Goal: Information Seeking & Learning: Check status

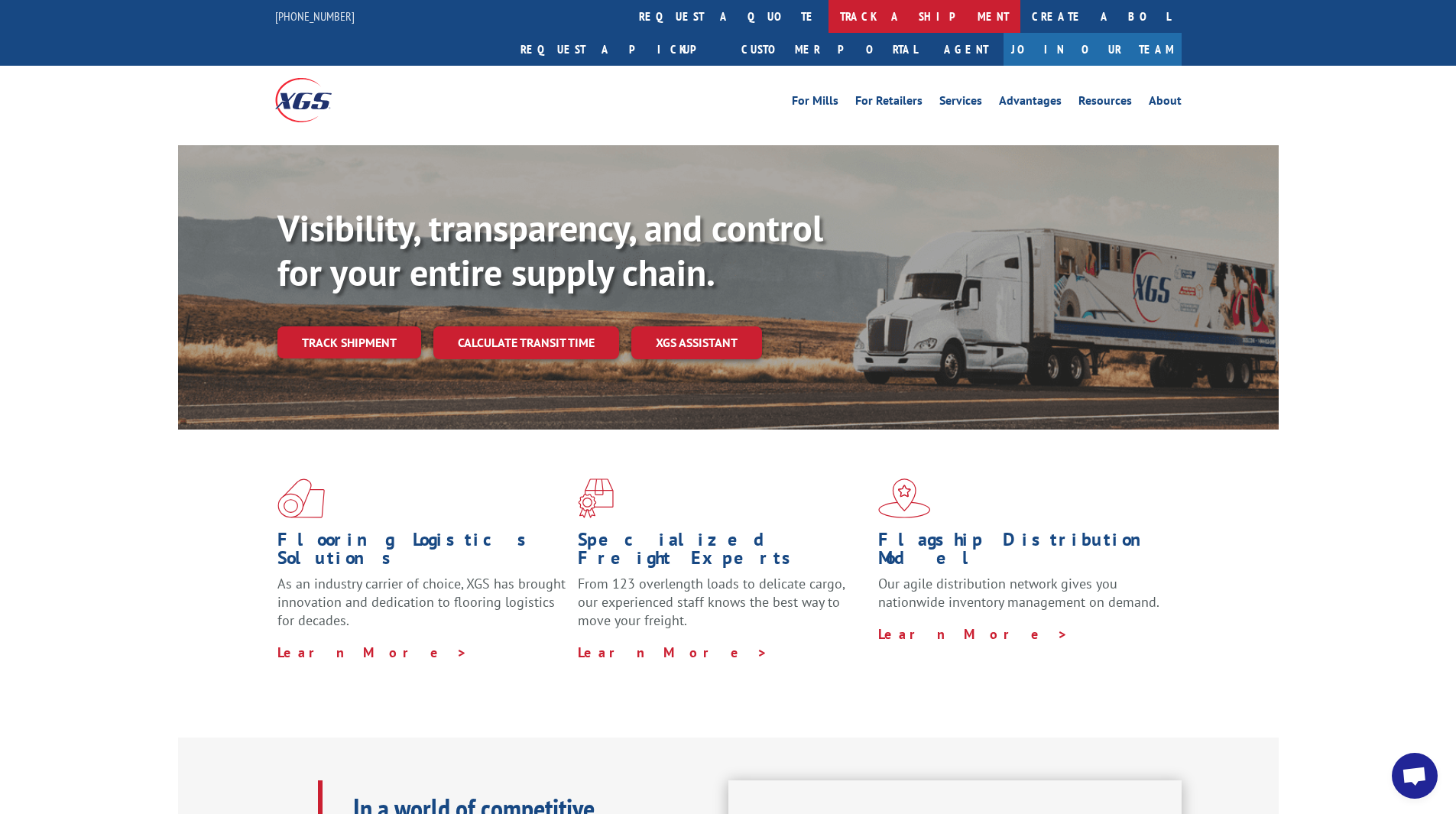
click at [828, 25] on link "track a shipment" at bounding box center [924, 16] width 192 height 33
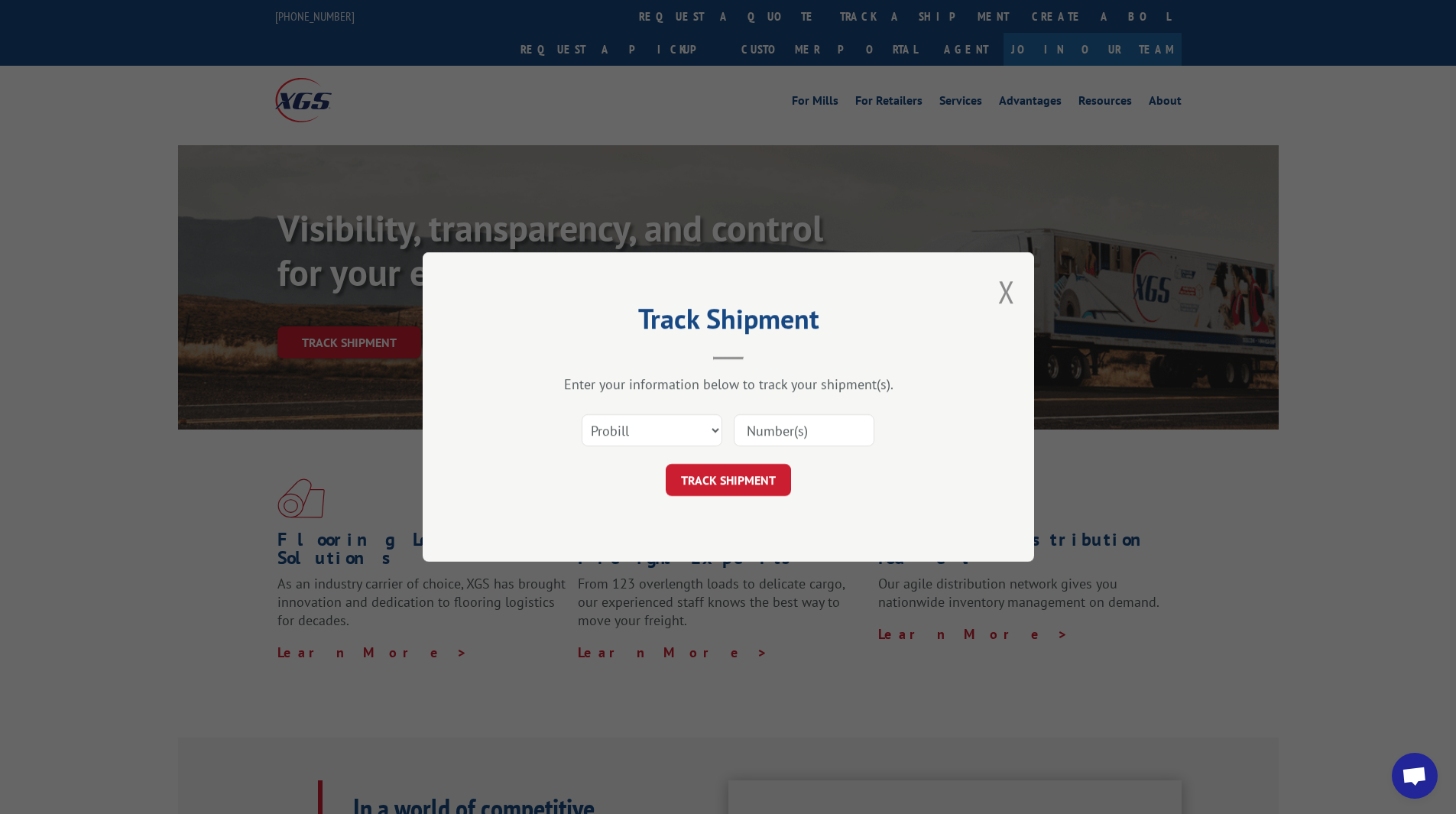
drag, startPoint x: 800, startPoint y: 409, endPoint x: 804, endPoint y: 425, distance: 16.5
click at [803, 421] on div "Select category... Probill BOL PO" at bounding box center [728, 430] width 459 height 51
click at [819, 426] on input at bounding box center [804, 431] width 140 height 32
paste input "14199323"
type input "14199323"
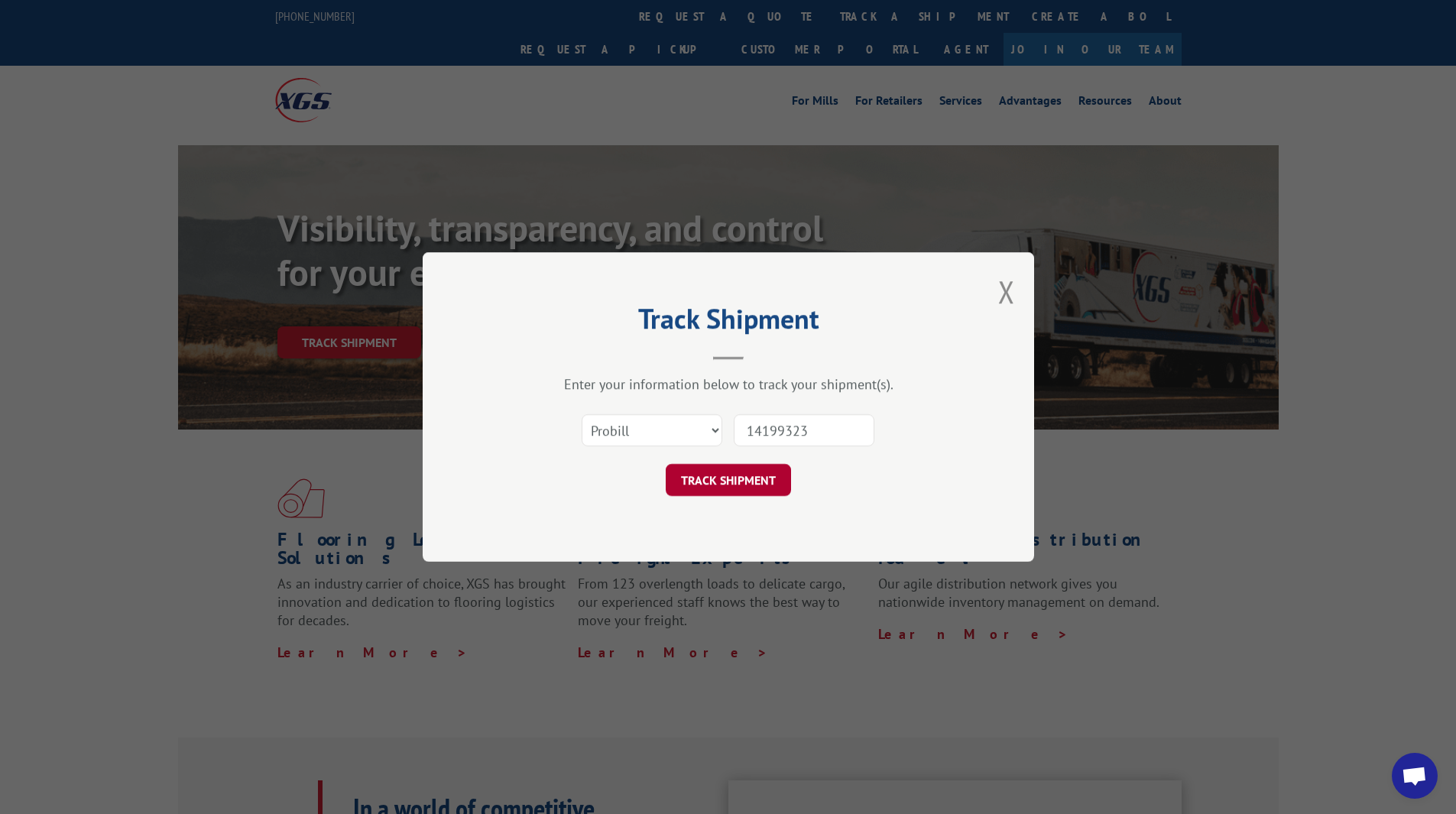
click at [740, 486] on button "TRACK SHIPMENT" at bounding box center [728, 480] width 125 height 32
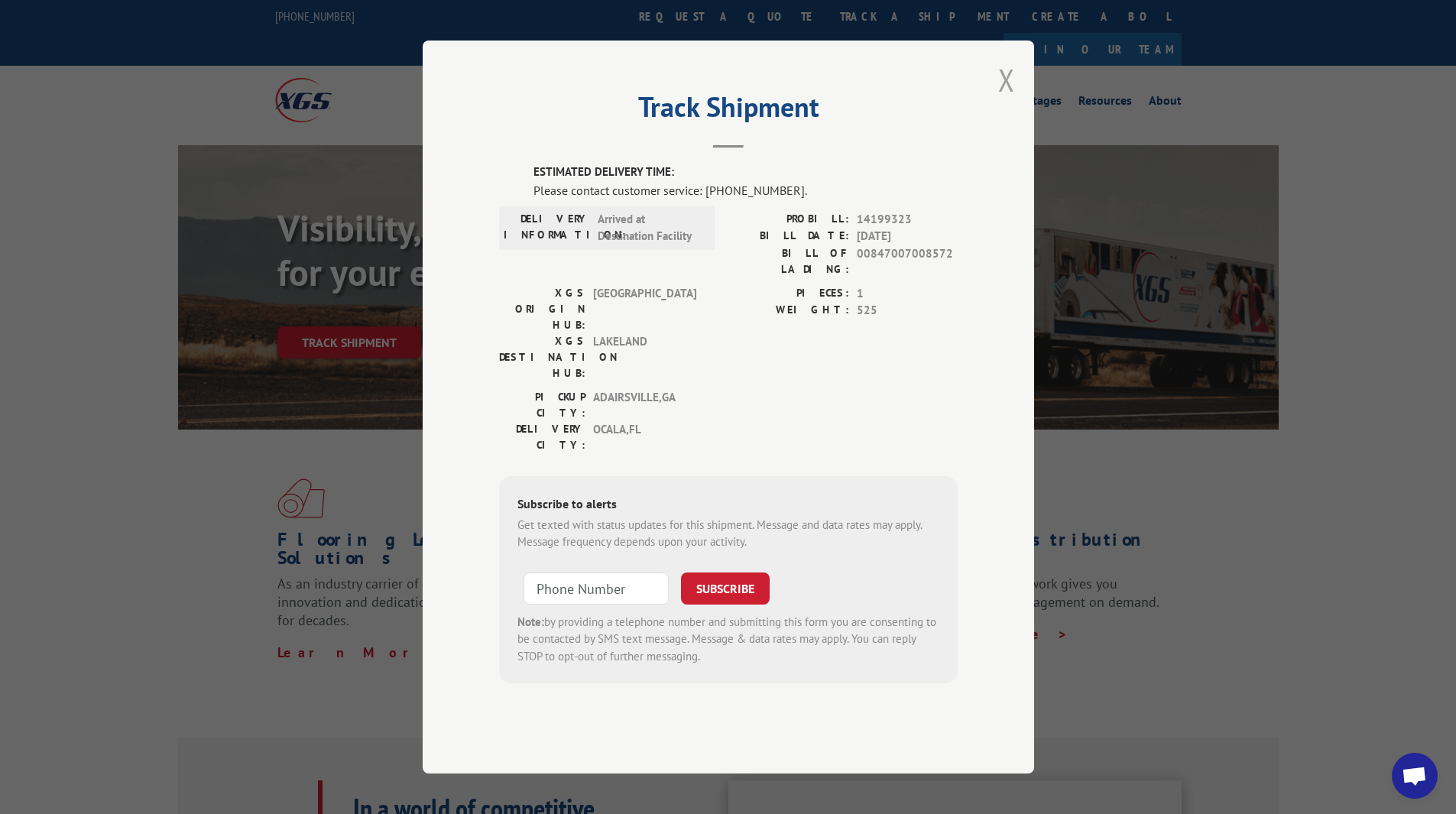
click at [1002, 100] on button "Close modal" at bounding box center [1006, 80] width 17 height 41
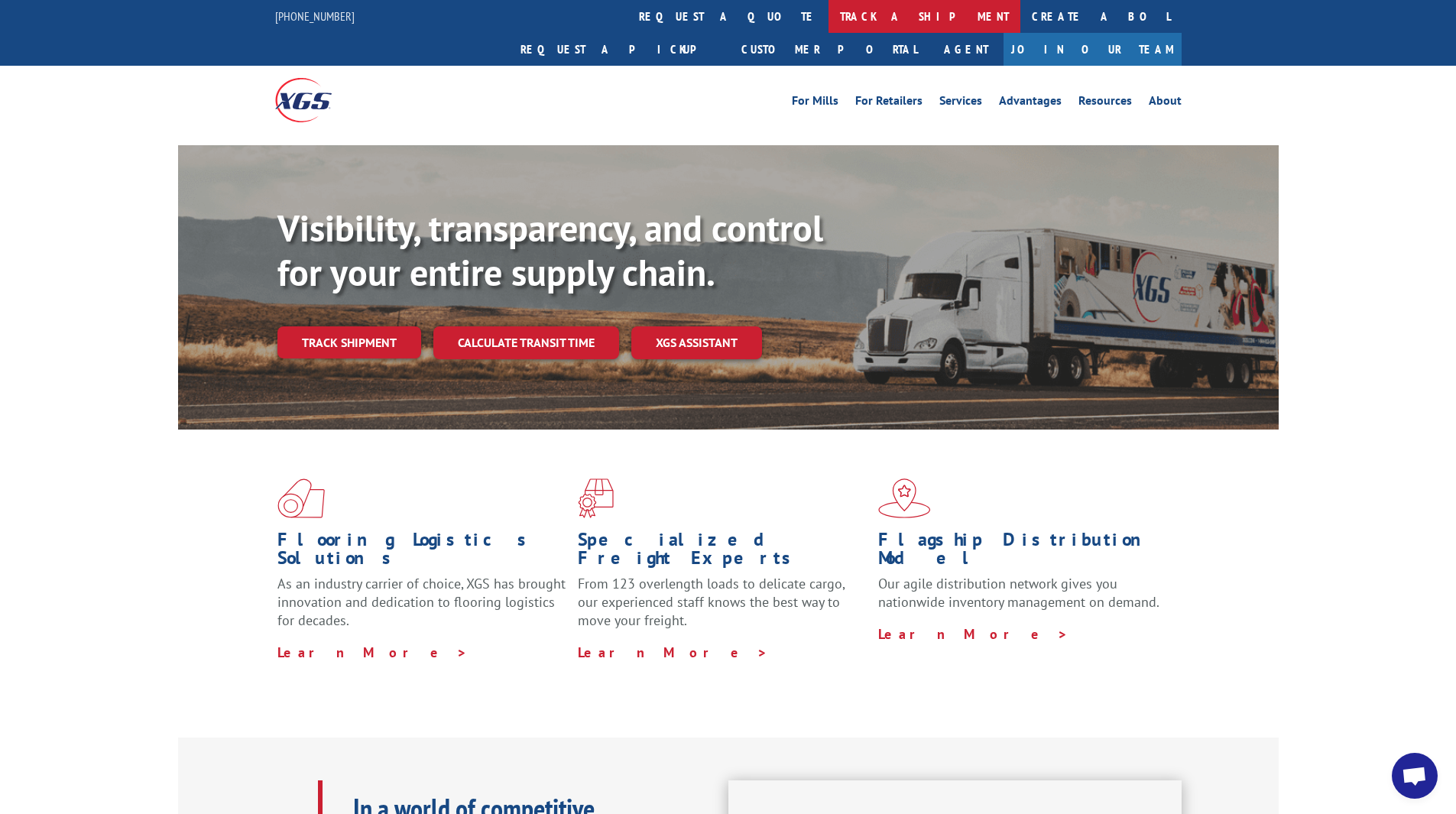
click at [828, 19] on link "track a shipment" at bounding box center [924, 16] width 192 height 33
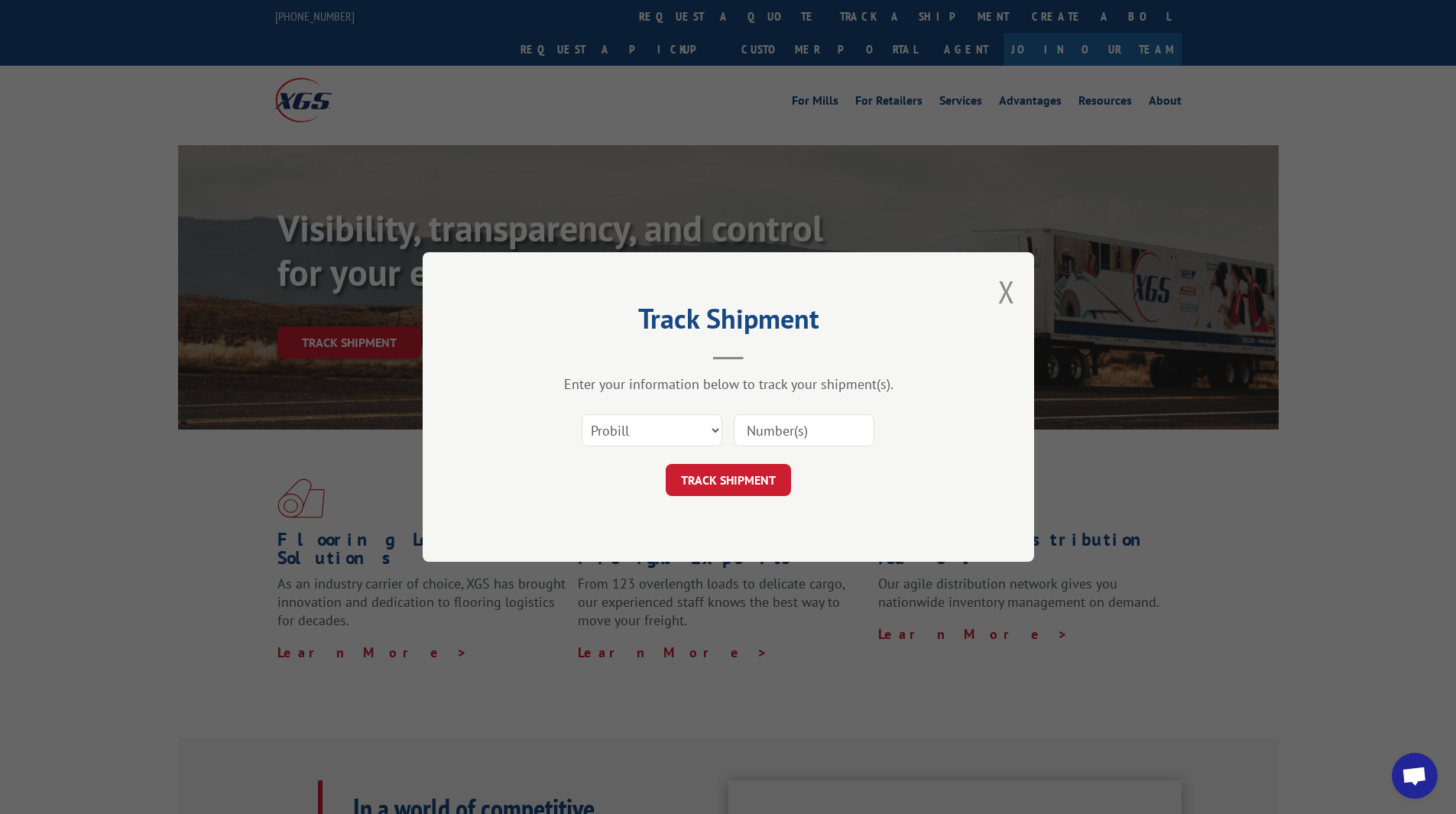
click at [807, 426] on input at bounding box center [804, 431] width 140 height 32
paste input "17587232"
type input "17587232"
click at [743, 481] on button "TRACK SHIPMENT" at bounding box center [728, 480] width 125 height 32
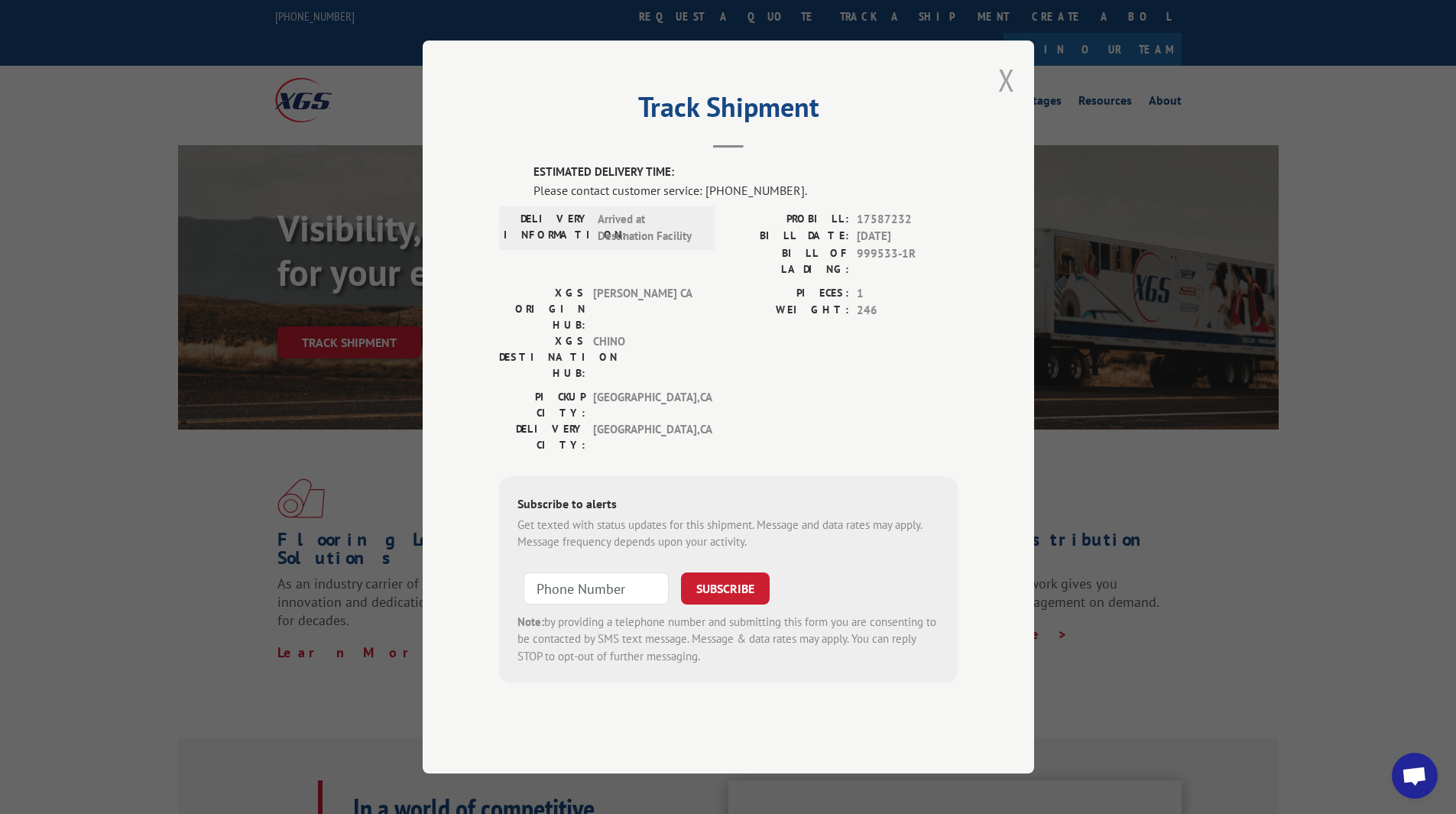
click at [998, 100] on button "Close modal" at bounding box center [1006, 80] width 17 height 41
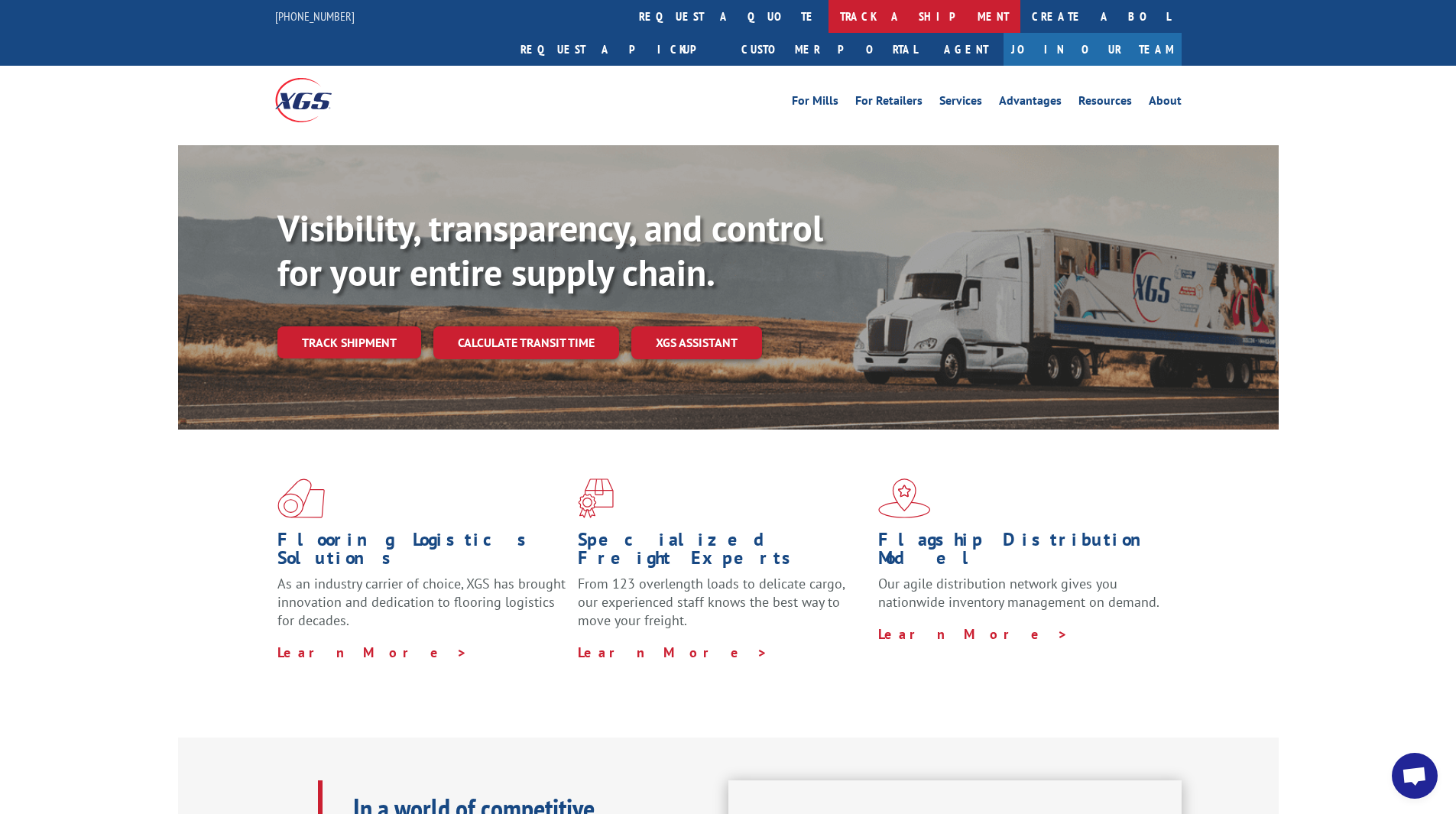
click at [828, 11] on link "track a shipment" at bounding box center [924, 16] width 192 height 33
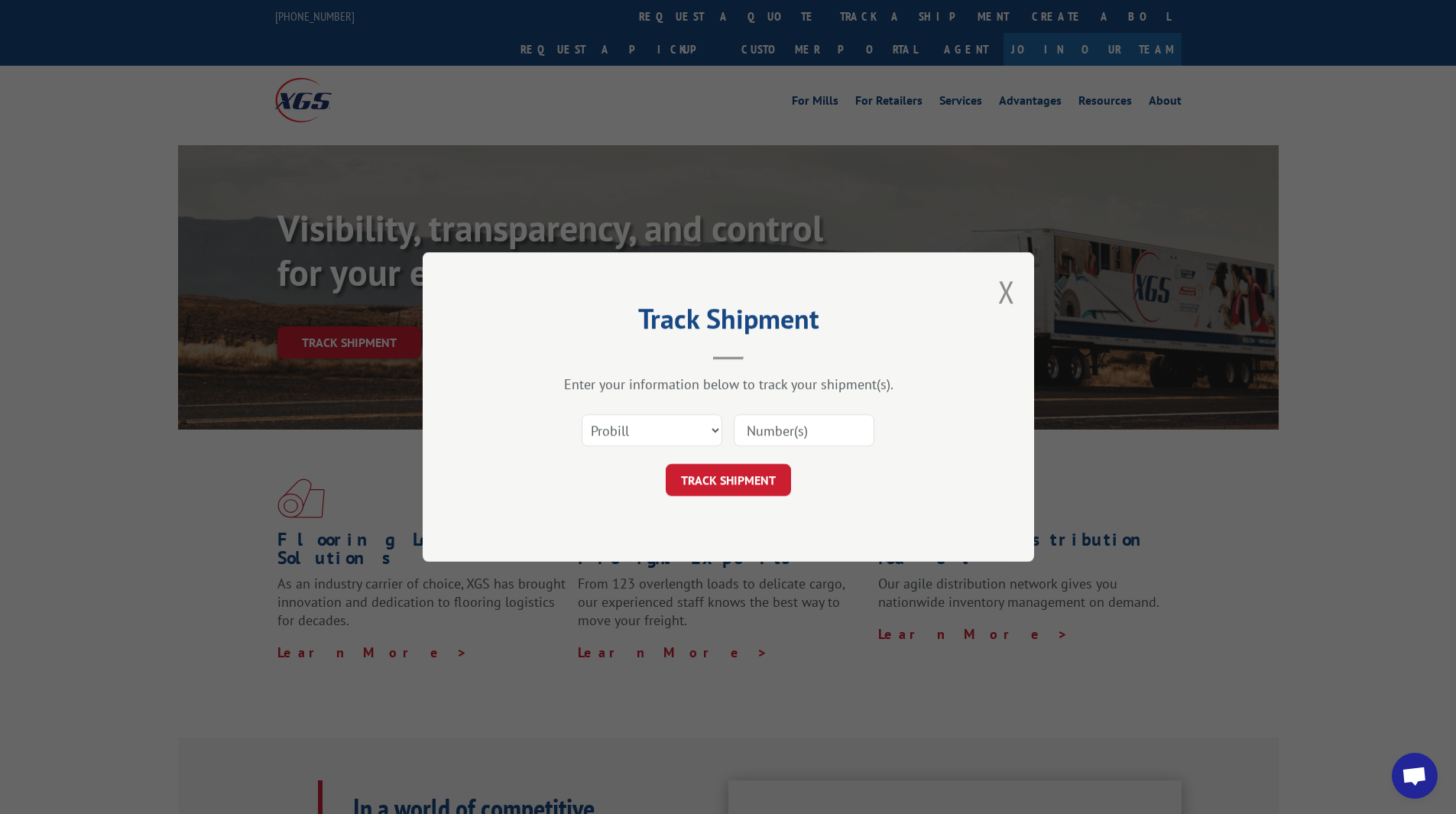
click at [780, 420] on input at bounding box center [804, 431] width 140 height 32
paste input "17587224"
type input "17587224"
click at [748, 468] on button "TRACK SHIPMENT" at bounding box center [728, 480] width 125 height 32
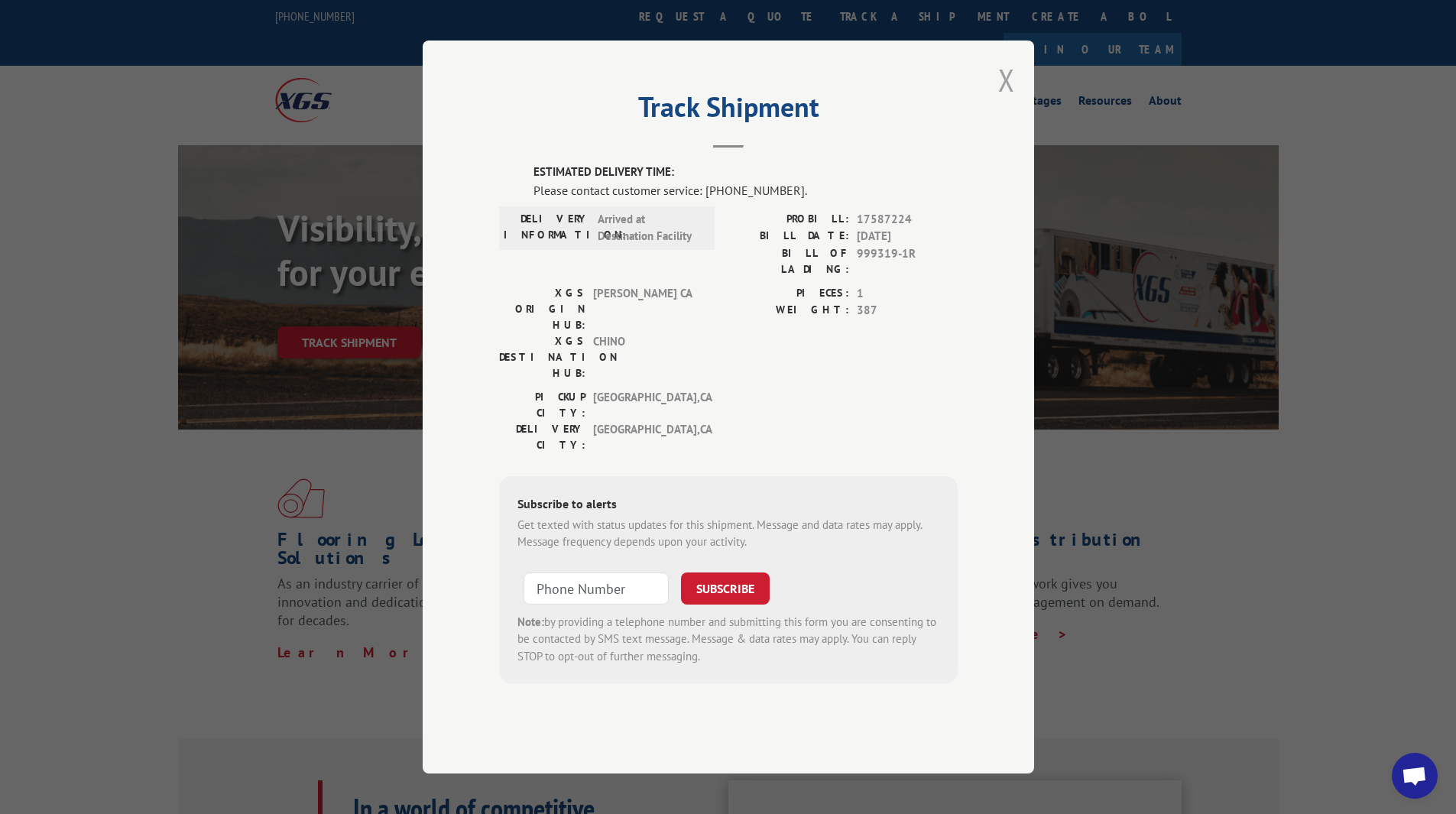
click at [1005, 100] on button "Close modal" at bounding box center [1006, 80] width 17 height 41
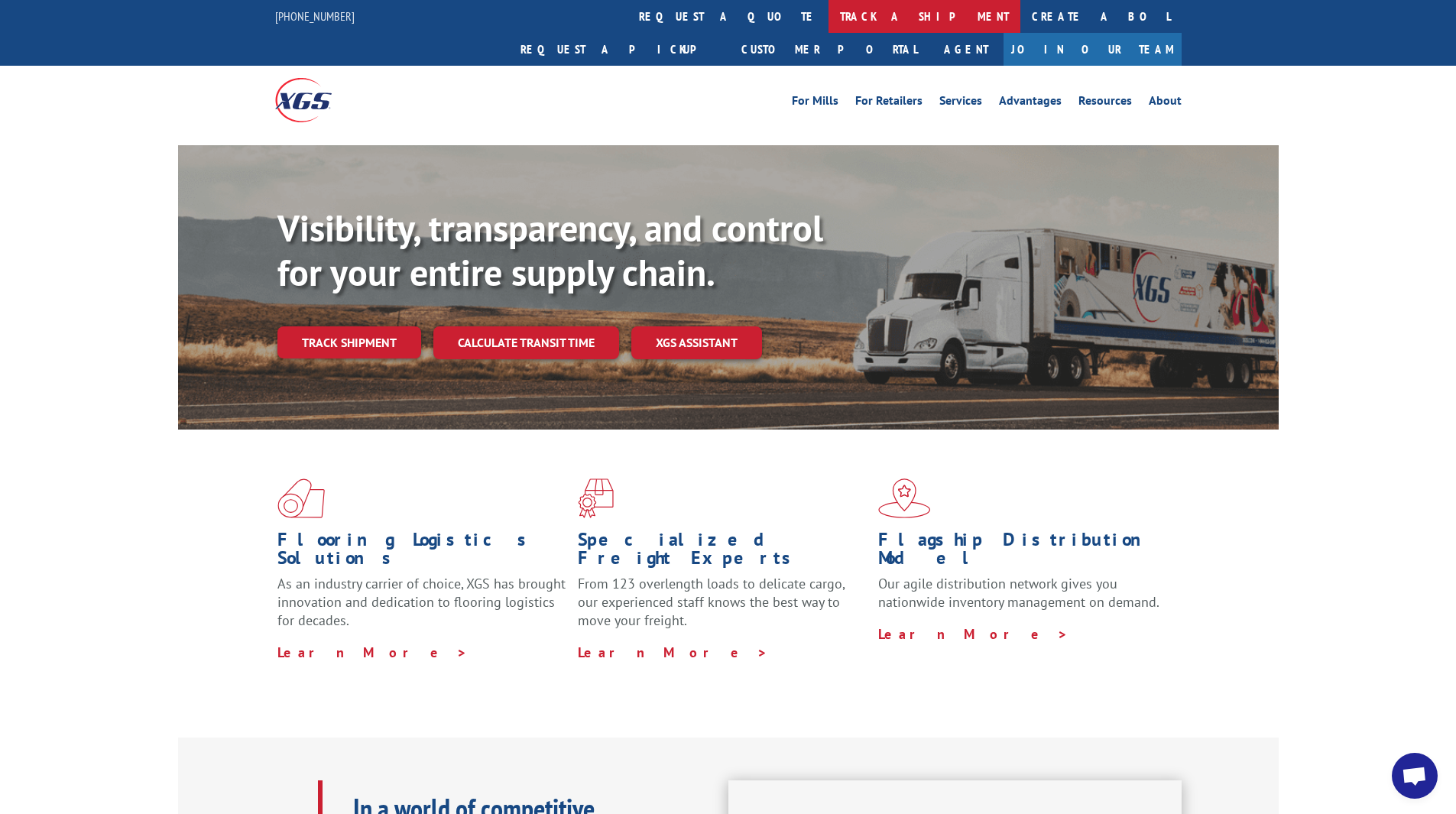
click at [828, 24] on link "track a shipment" at bounding box center [924, 16] width 192 height 33
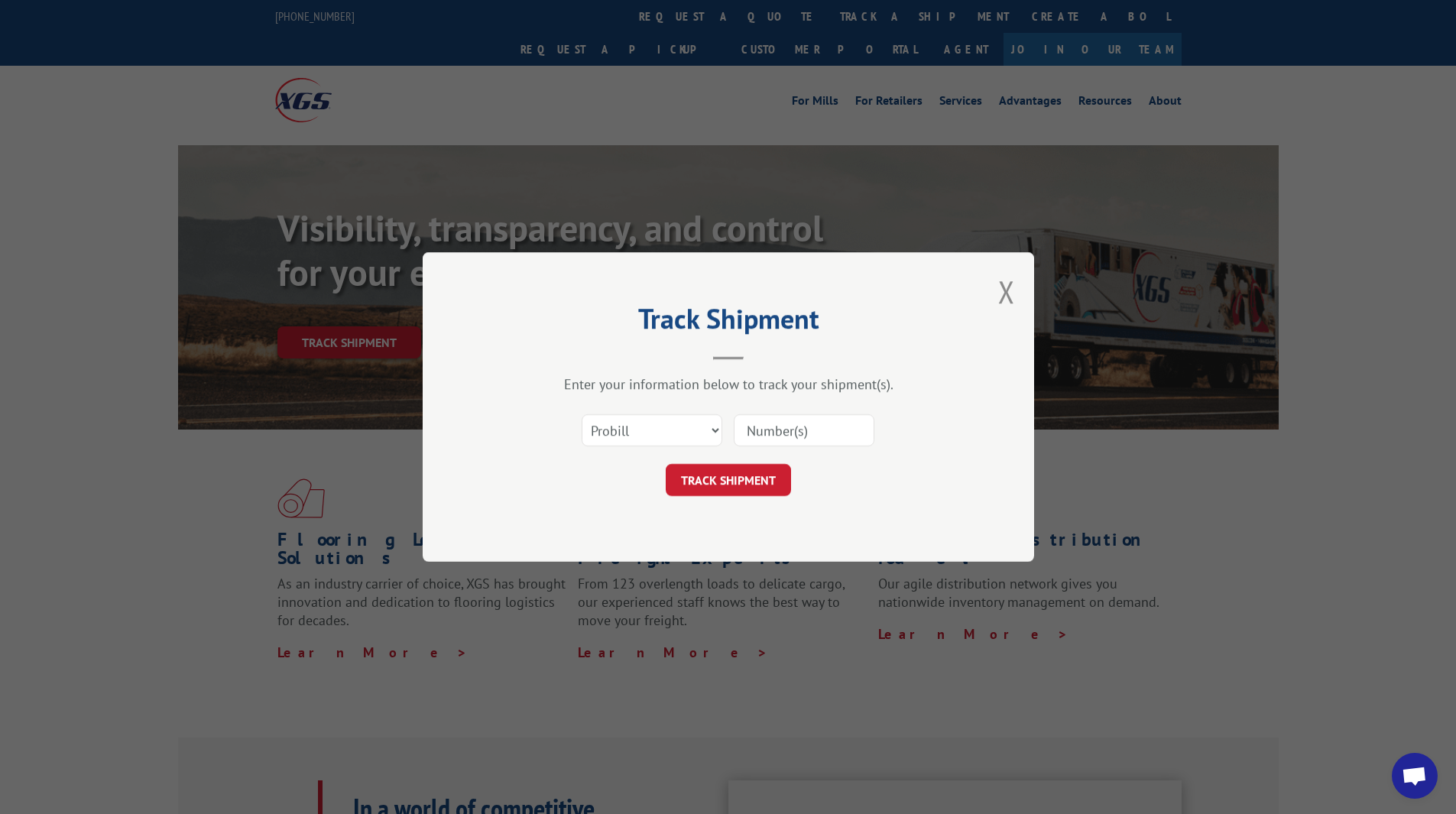
click at [794, 431] on input at bounding box center [804, 431] width 140 height 32
paste input "17606378"
type input "17606378"
click at [747, 481] on button "TRACK SHIPMENT" at bounding box center [728, 480] width 125 height 32
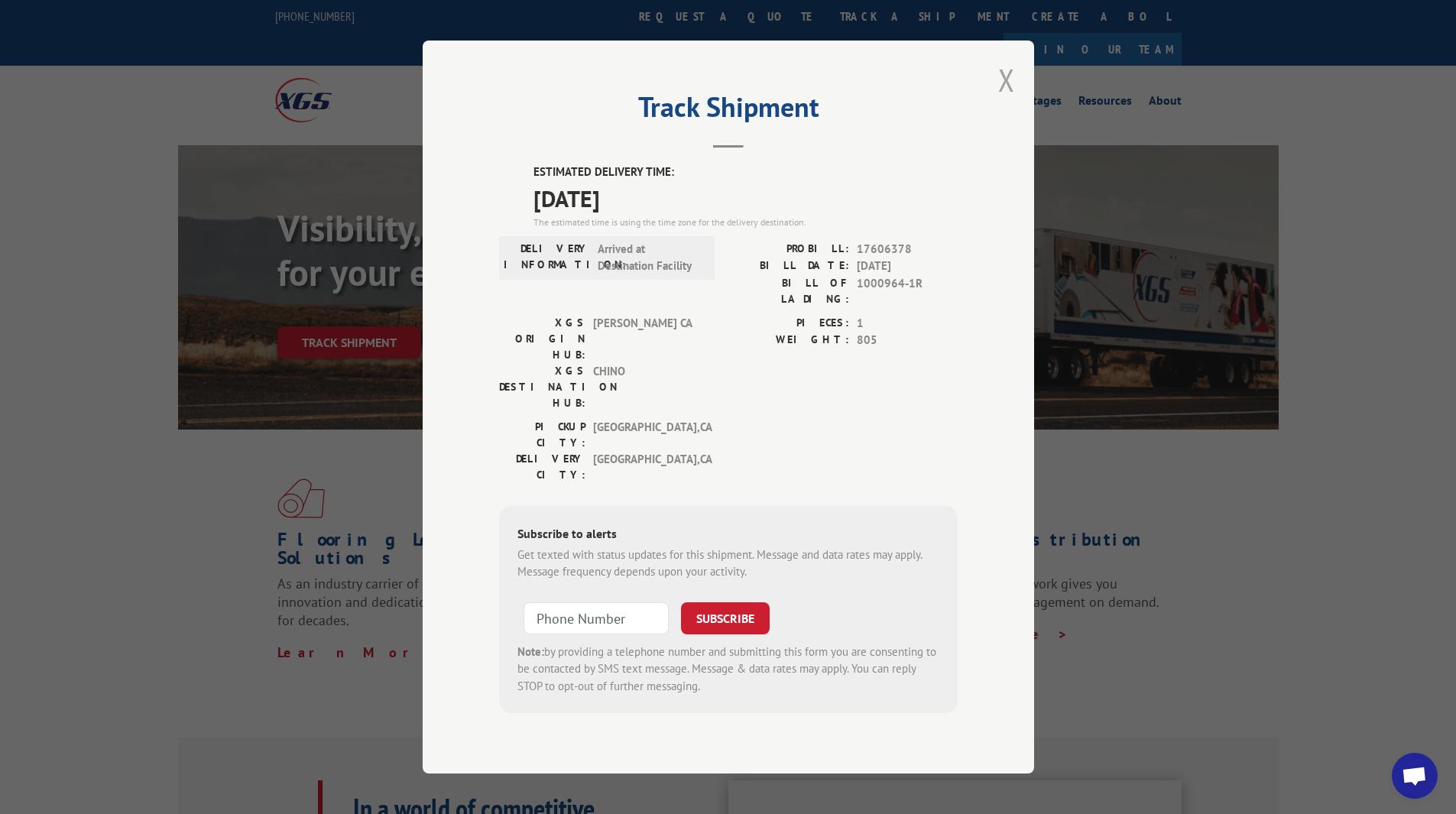
click at [1009, 100] on button "Close modal" at bounding box center [1006, 80] width 17 height 41
